Goal: Information Seeking & Learning: Check status

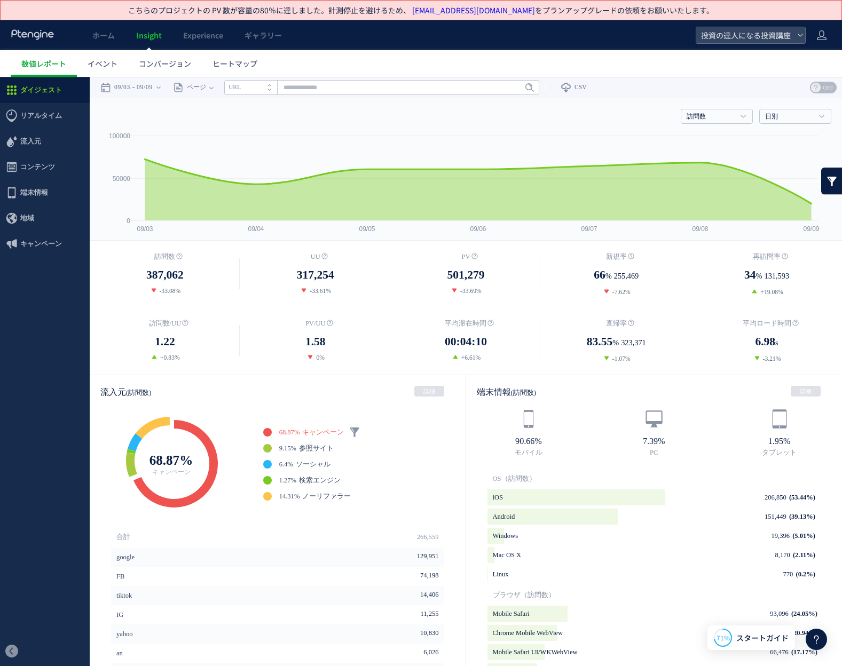
scroll to position [100, 0]
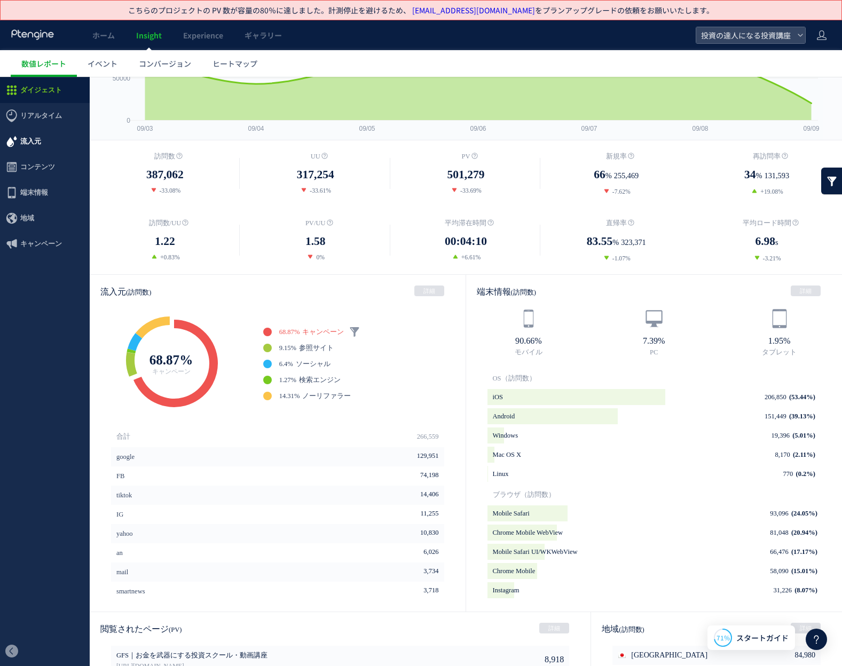
click at [25, 144] on span "流入元" at bounding box center [30, 142] width 21 height 26
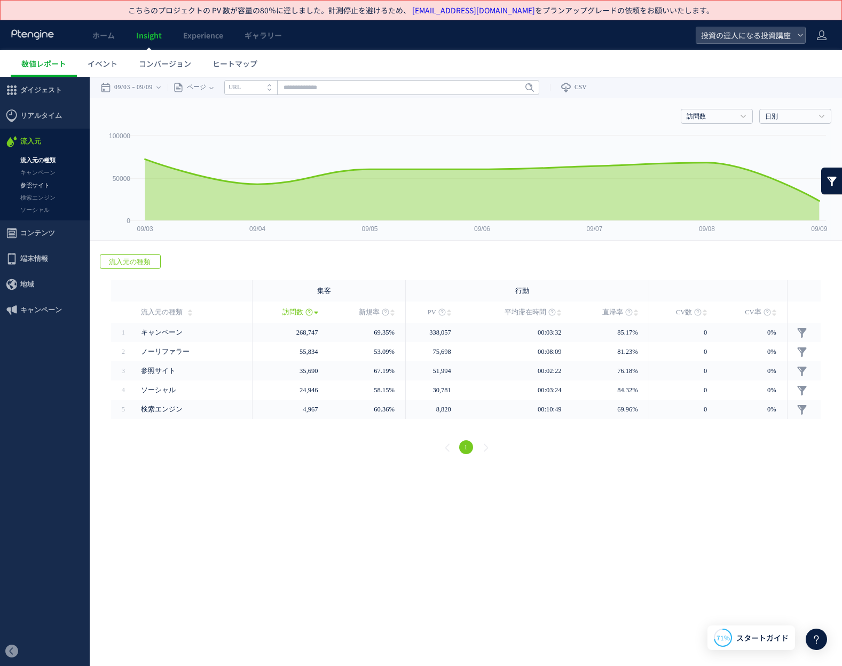
click at [46, 185] on link "参照サイト" at bounding box center [45, 185] width 90 height 12
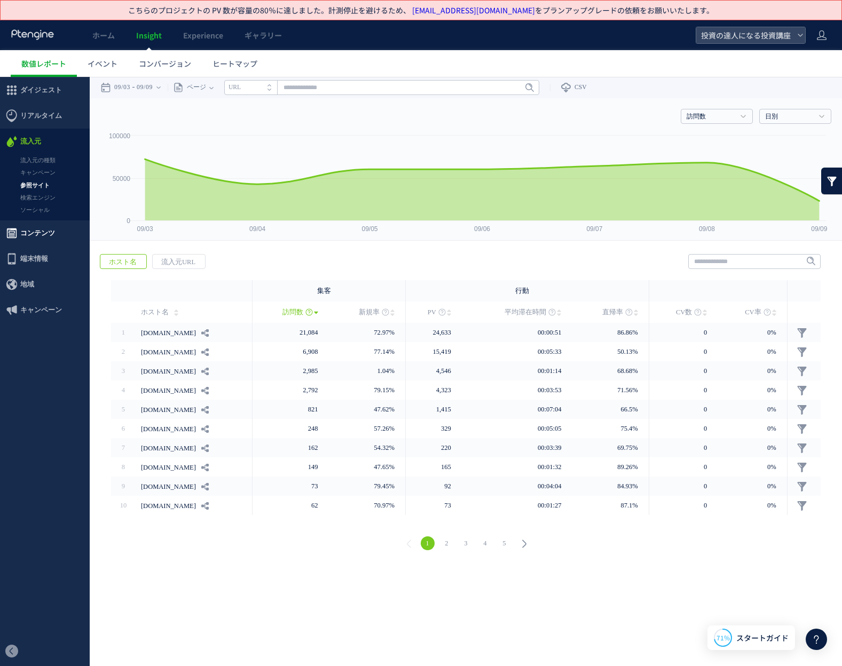
click at [49, 233] on span "コンテンツ" at bounding box center [37, 234] width 35 height 26
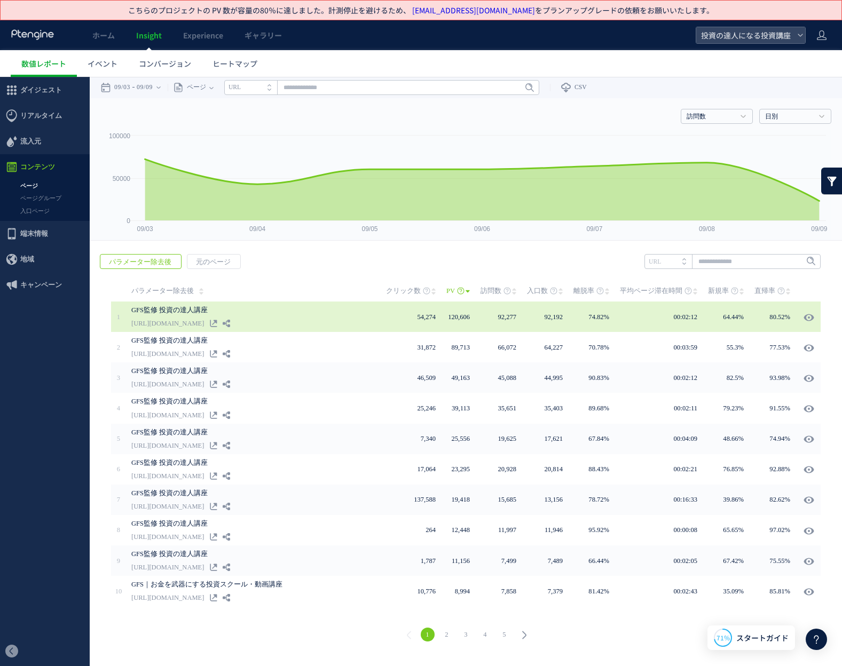
click at [200, 318] on link "[URL][DOMAIN_NAME]" at bounding box center [167, 323] width 73 height 13
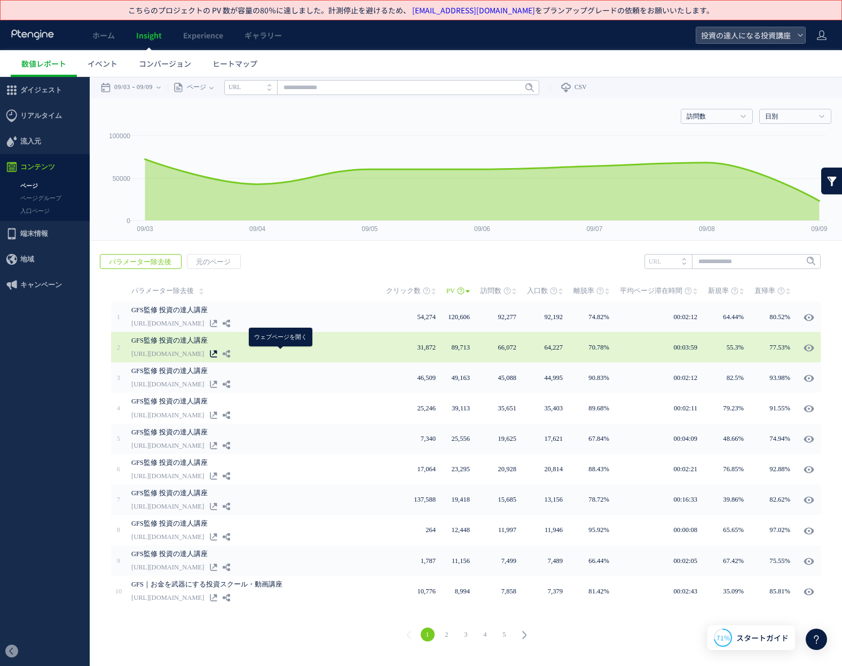
click at [217, 353] on use at bounding box center [213, 354] width 7 height 7
